Goal: Information Seeking & Learning: Find contact information

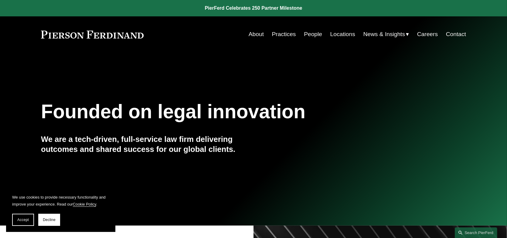
click at [457, 35] on link "Contact" at bounding box center [456, 35] width 20 height 12
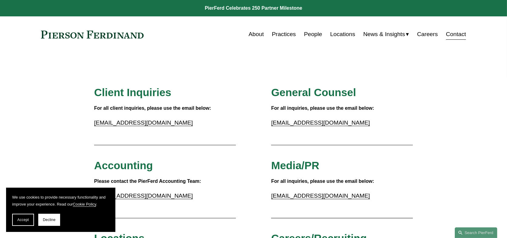
scroll to position [121, 0]
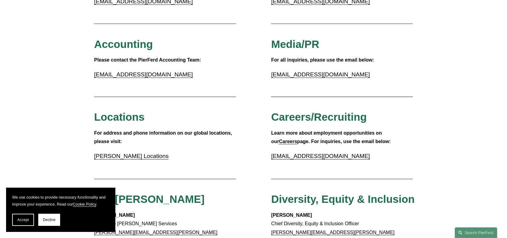
click at [149, 157] on link "[PERSON_NAME] Locations" at bounding box center [131, 156] width 74 height 6
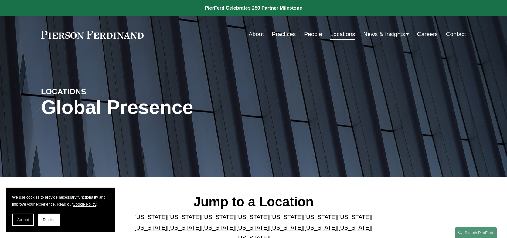
scroll to position [121, 0]
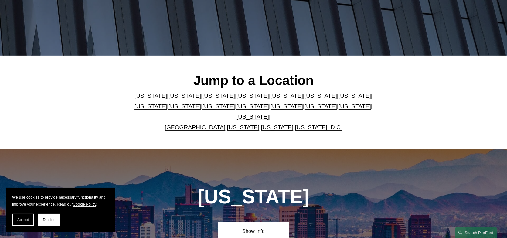
click at [237, 109] on link "New York" at bounding box center [253, 106] width 32 height 6
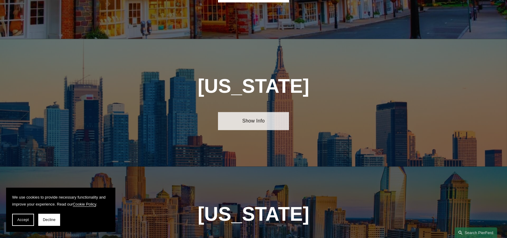
click at [263, 112] on link "Show Info" at bounding box center [253, 121] width 71 height 18
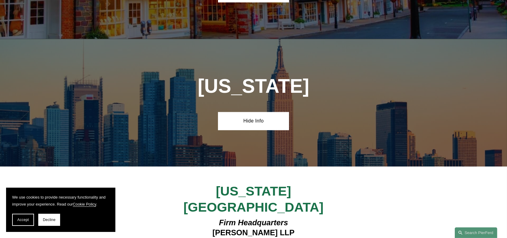
scroll to position [1576, 0]
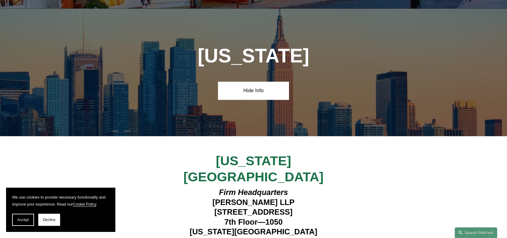
drag, startPoint x: 200, startPoint y: 159, endPoint x: 310, endPoint y: 162, distance: 110.6
click at [310, 188] on h4 "Firm Headquarters Pierson Ferdinand LLP 1270 Avenue of the Americas 7th Floor—1…" at bounding box center [253, 212] width 177 height 49
copy h4 "[STREET_ADDRESS]"
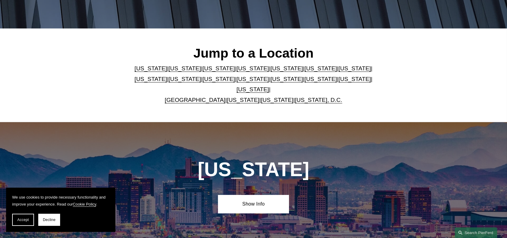
scroll to position [0, 0]
